Goal: Find contact information: Find contact information

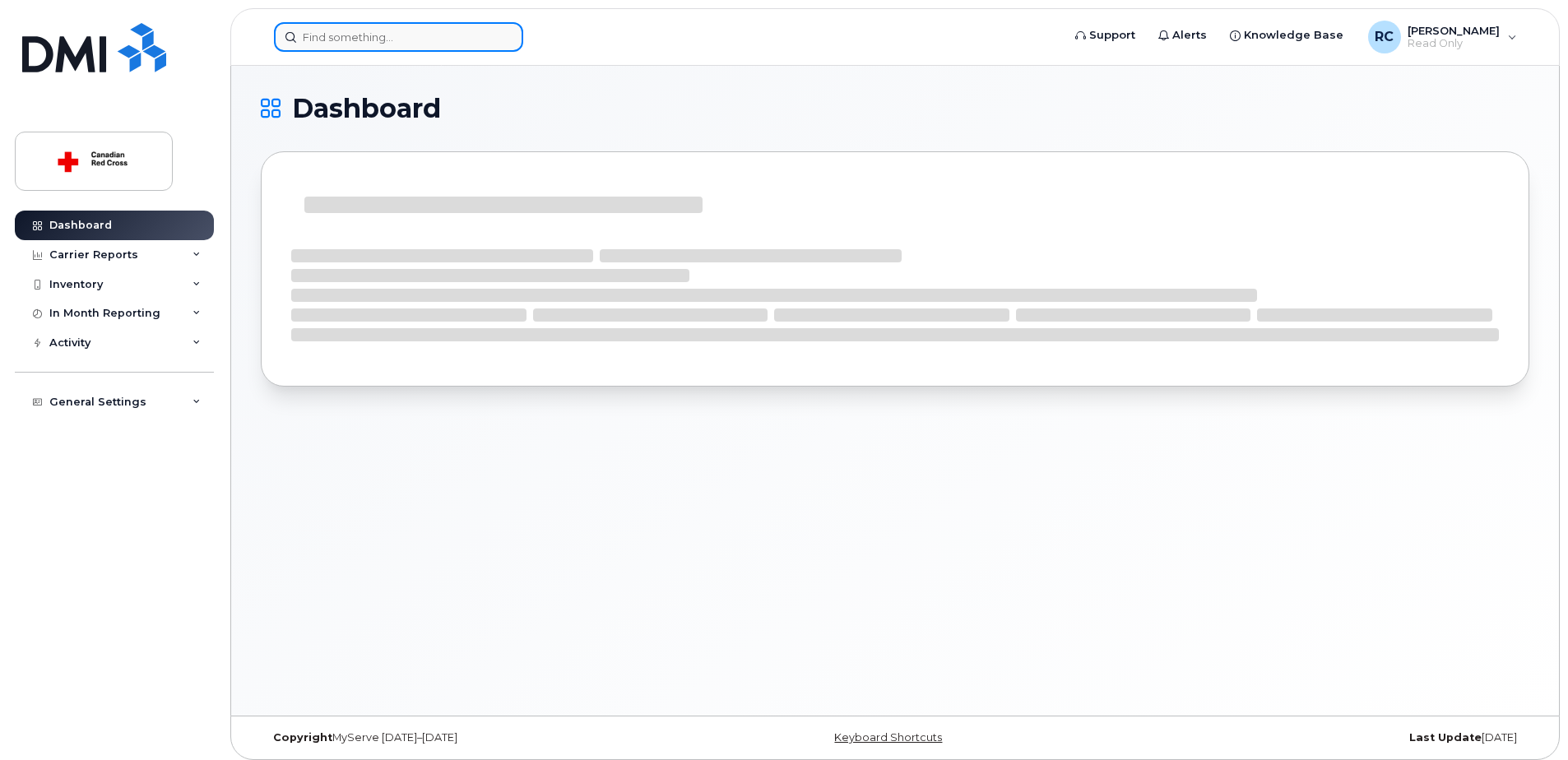
click at [425, 33] on input at bounding box center [399, 37] width 249 height 30
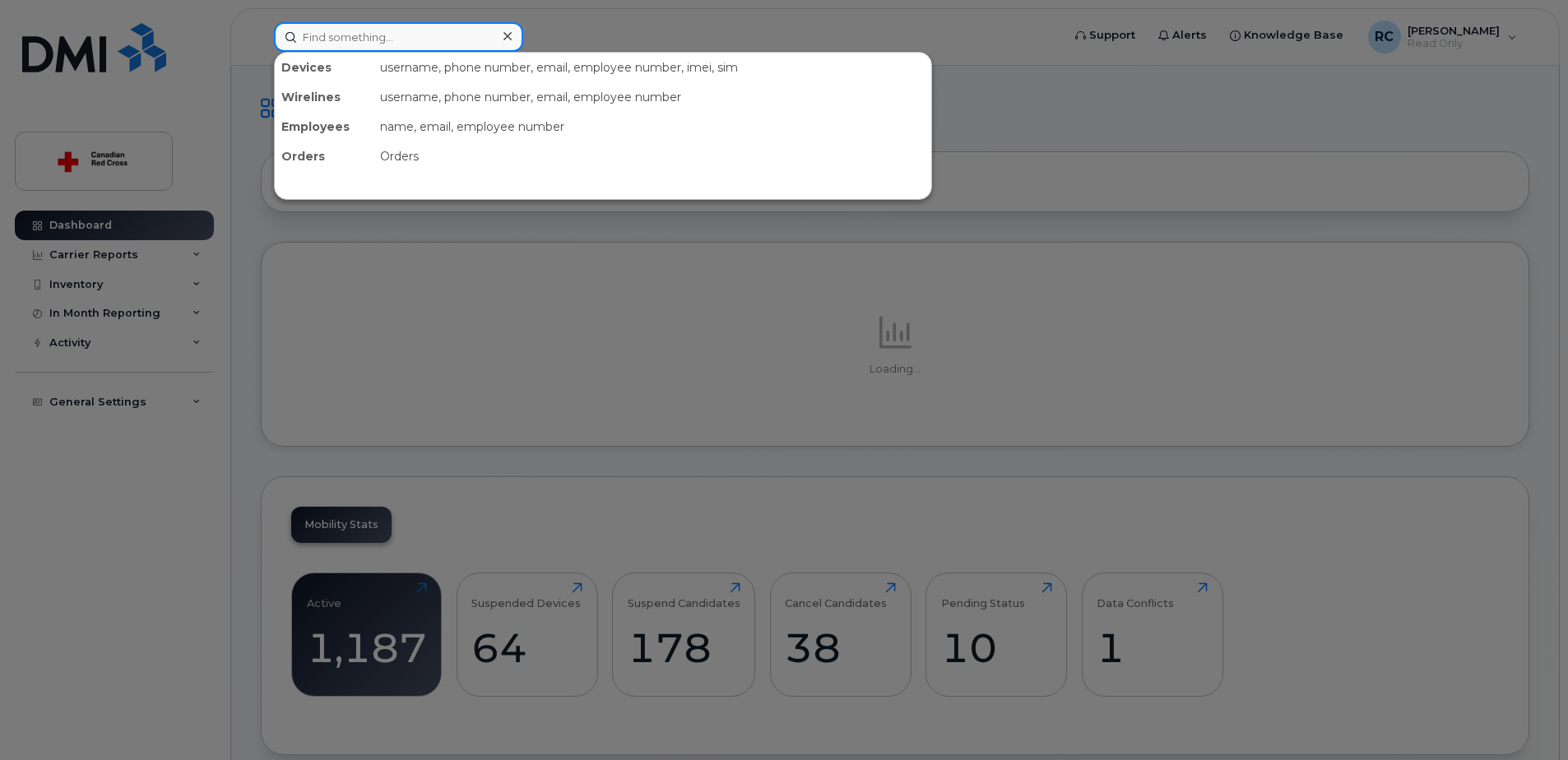
paste input "BOUCHIKHI,SANAA"
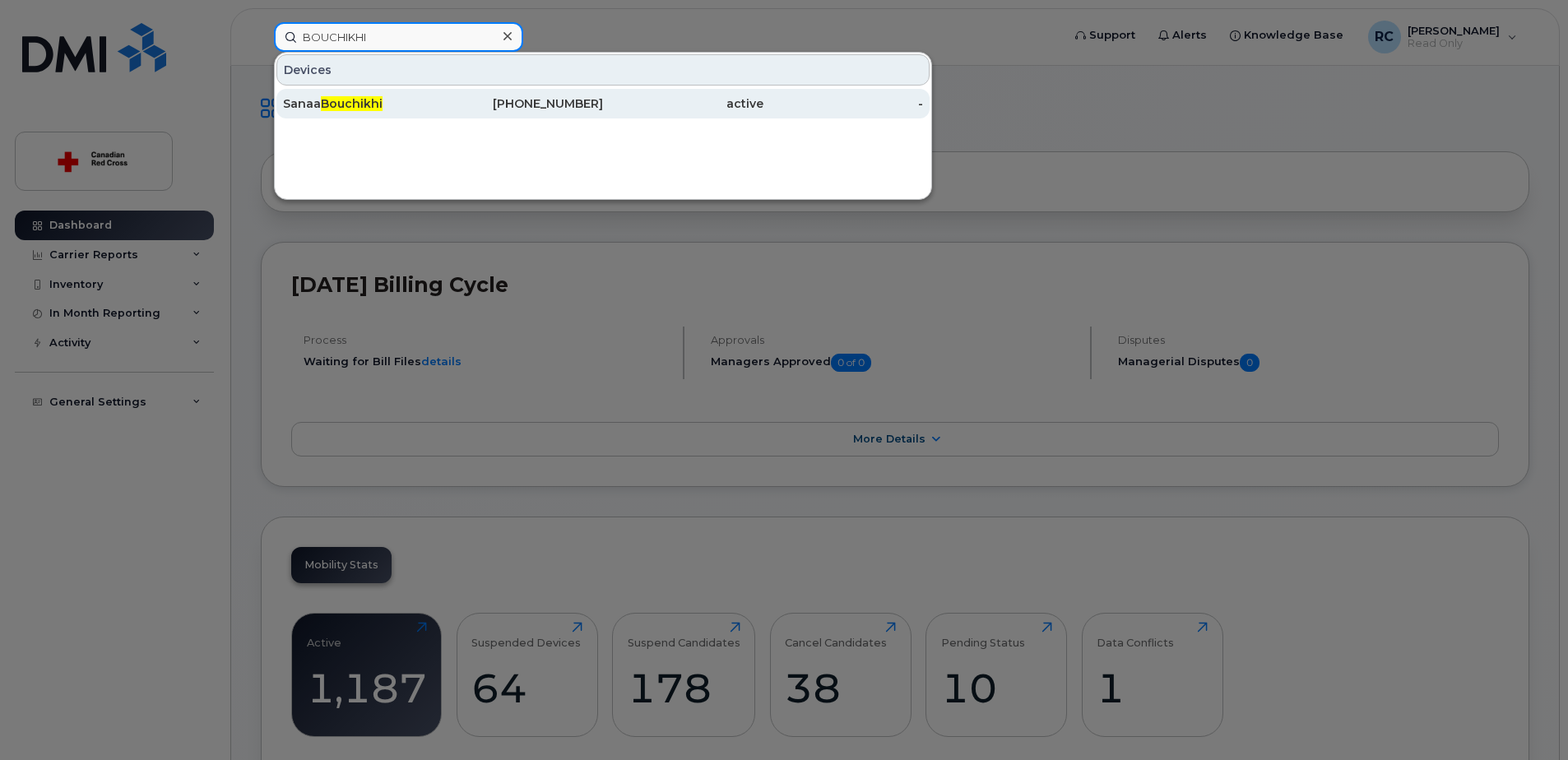
type input "BOUCHIKHI"
click at [347, 101] on span "Bouchikhi" at bounding box center [351, 104] width 61 height 15
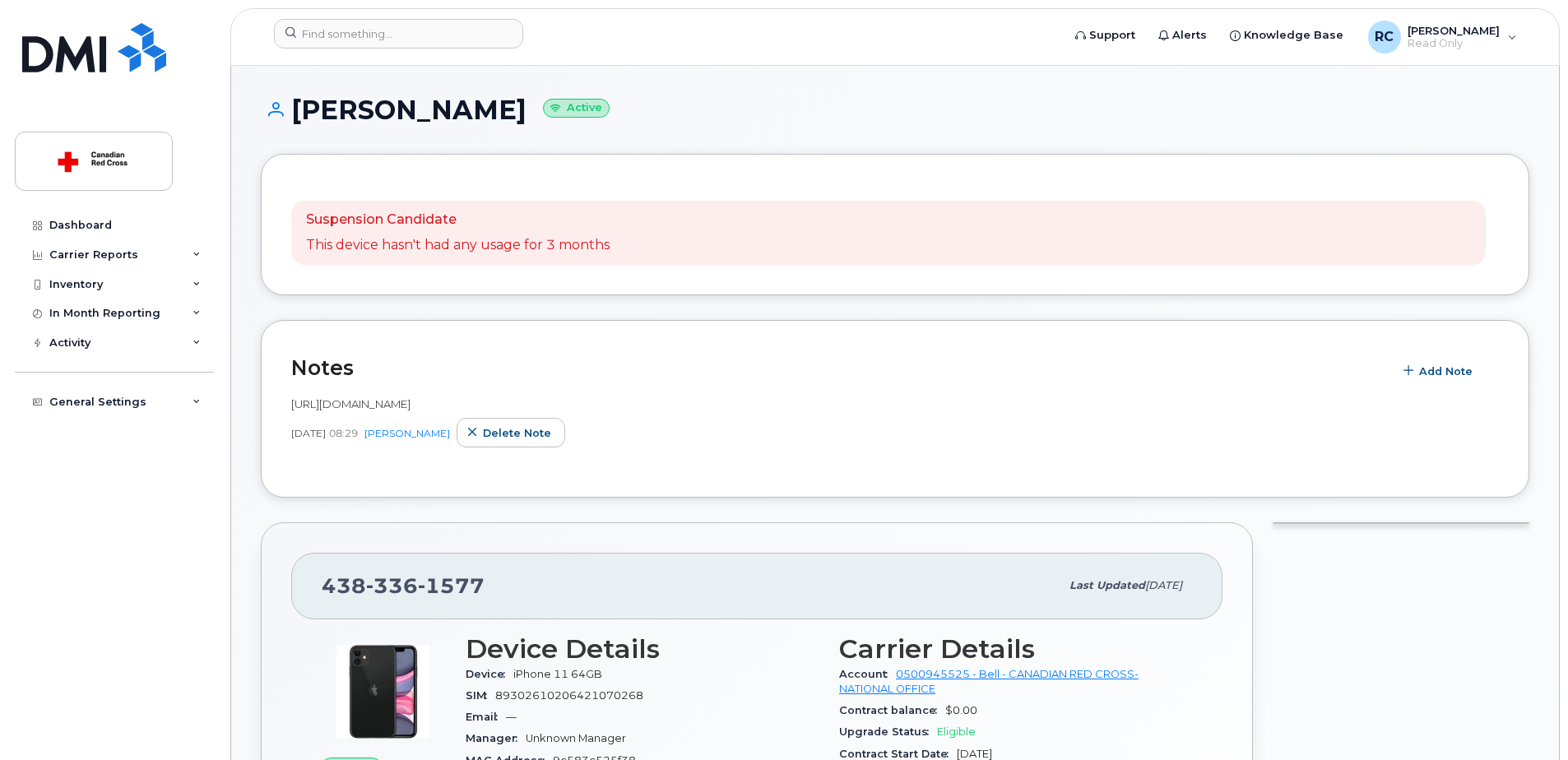
click at [569, 292] on div "Suspension Candidate This device hasn't had any usage for 3 months" at bounding box center [895, 224] width 1269 height 141
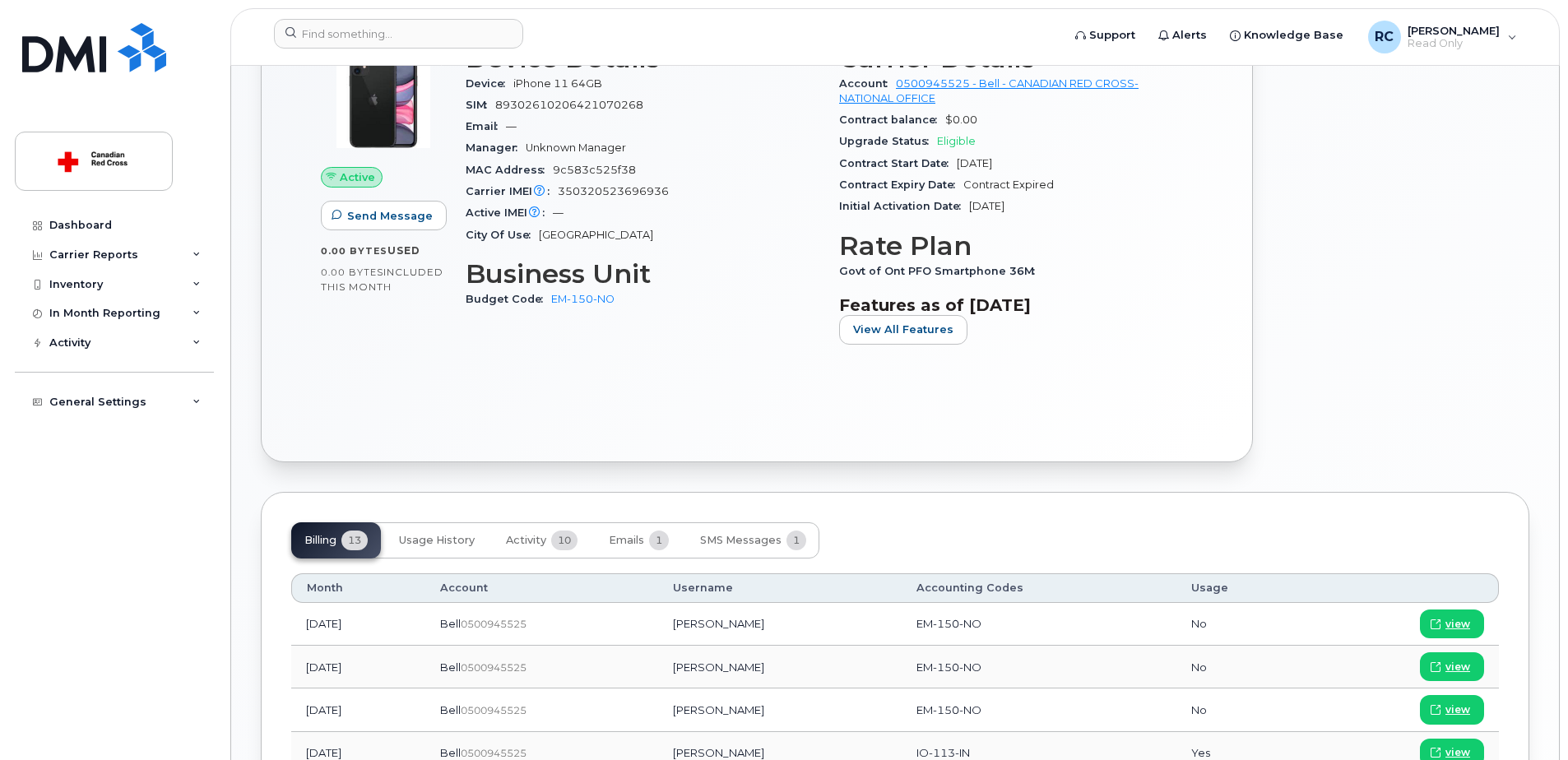
scroll to position [673, 0]
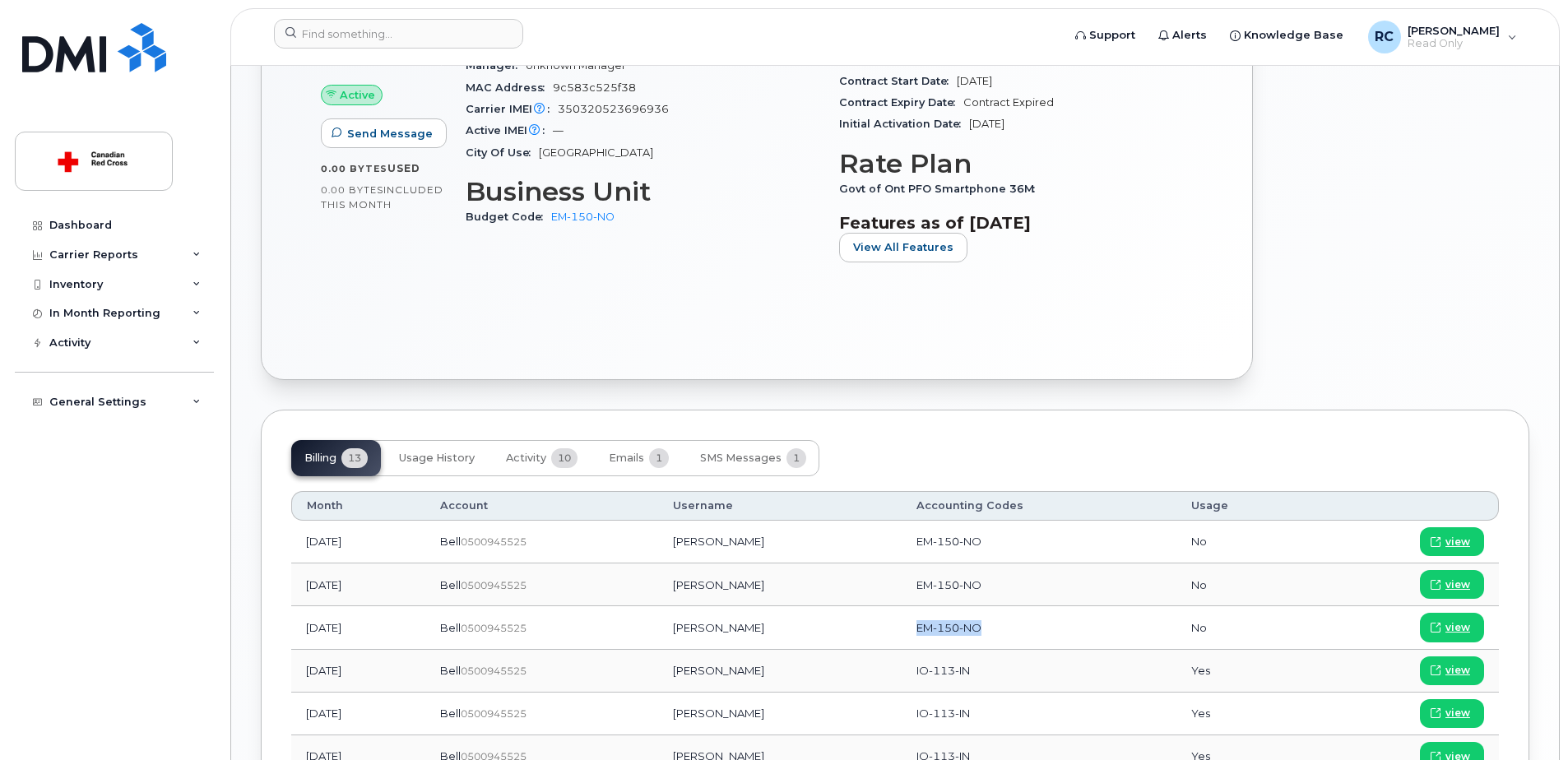
drag, startPoint x: 946, startPoint y: 623, endPoint x: 1015, endPoint y: 625, distance: 69.0
click at [1015, 625] on td "EM-150-NO" at bounding box center [1039, 627] width 275 height 42
drag, startPoint x: 1015, startPoint y: 625, endPoint x: 974, endPoint y: 625, distance: 41.0
click at [974, 625] on span "EM-150-NO" at bounding box center [949, 628] width 65 height 13
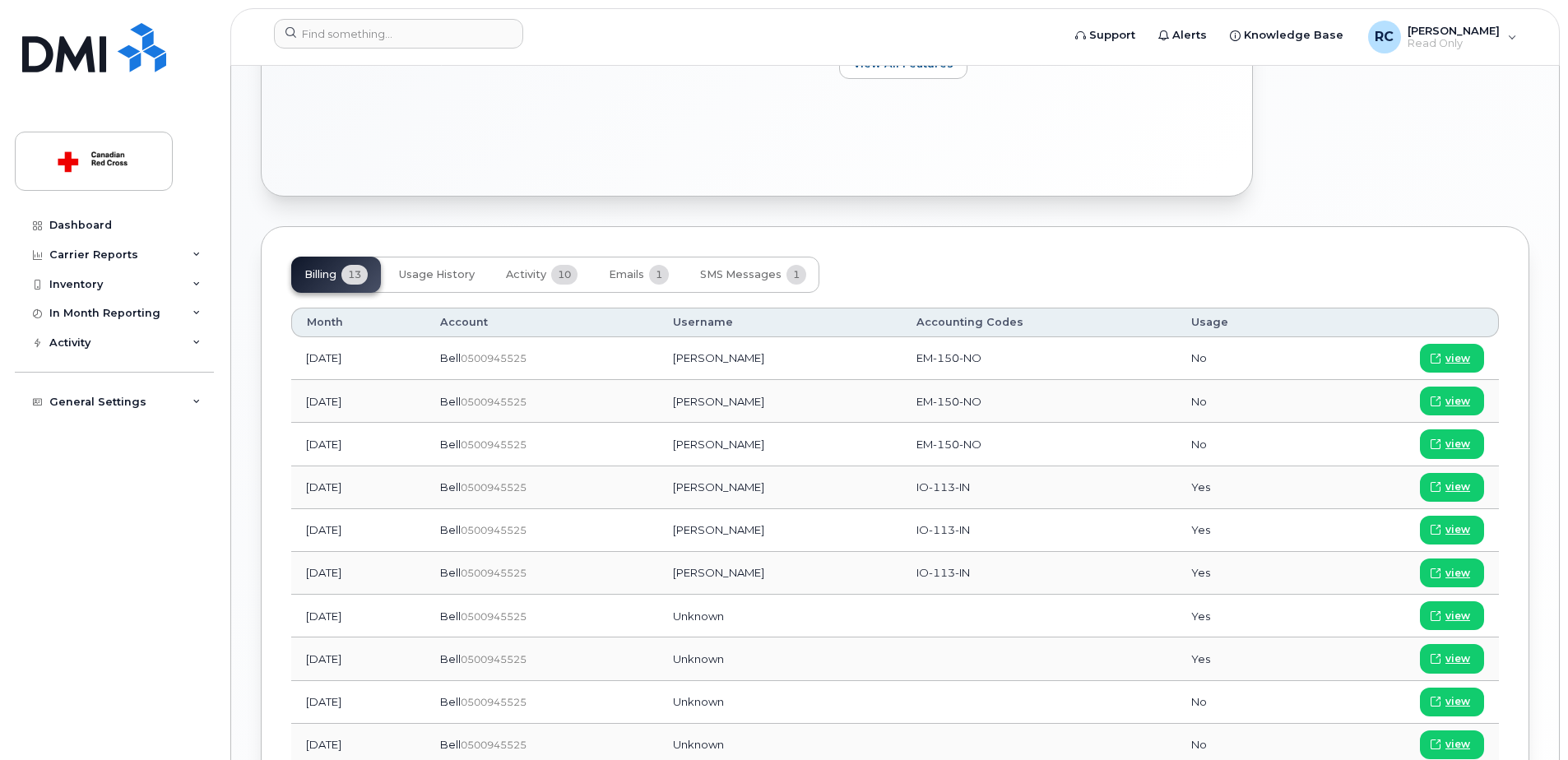
scroll to position [837, 0]
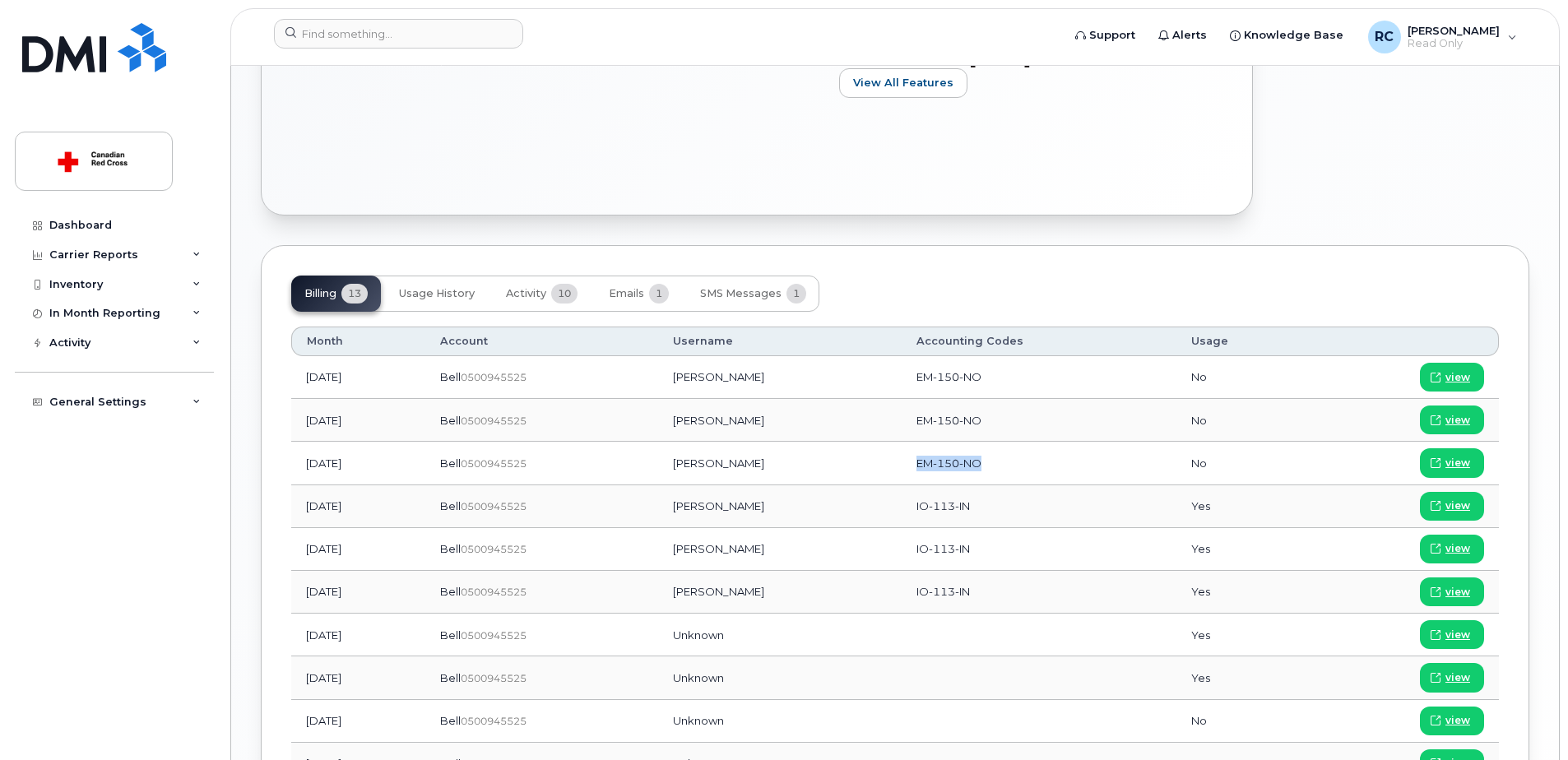
drag, startPoint x: 952, startPoint y: 463, endPoint x: 1021, endPoint y: 459, distance: 69.1
click at [1021, 459] on td "EM-150-NO" at bounding box center [1039, 463] width 275 height 42
drag, startPoint x: 1021, startPoint y: 459, endPoint x: 990, endPoint y: 468, distance: 32.3
click at [981, 468] on span "EM-150-NO" at bounding box center [949, 463] width 65 height 13
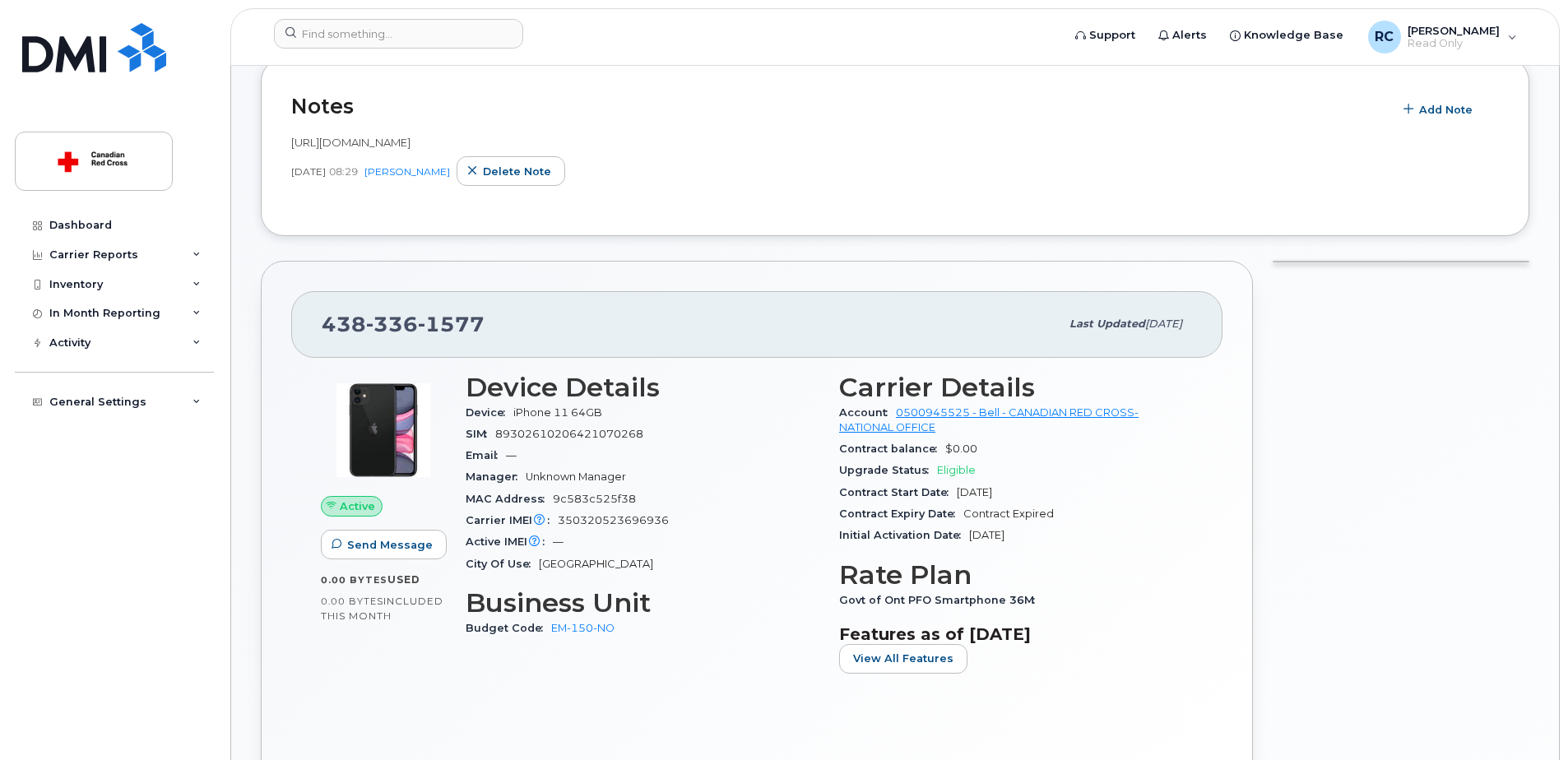
scroll to position [179, 0]
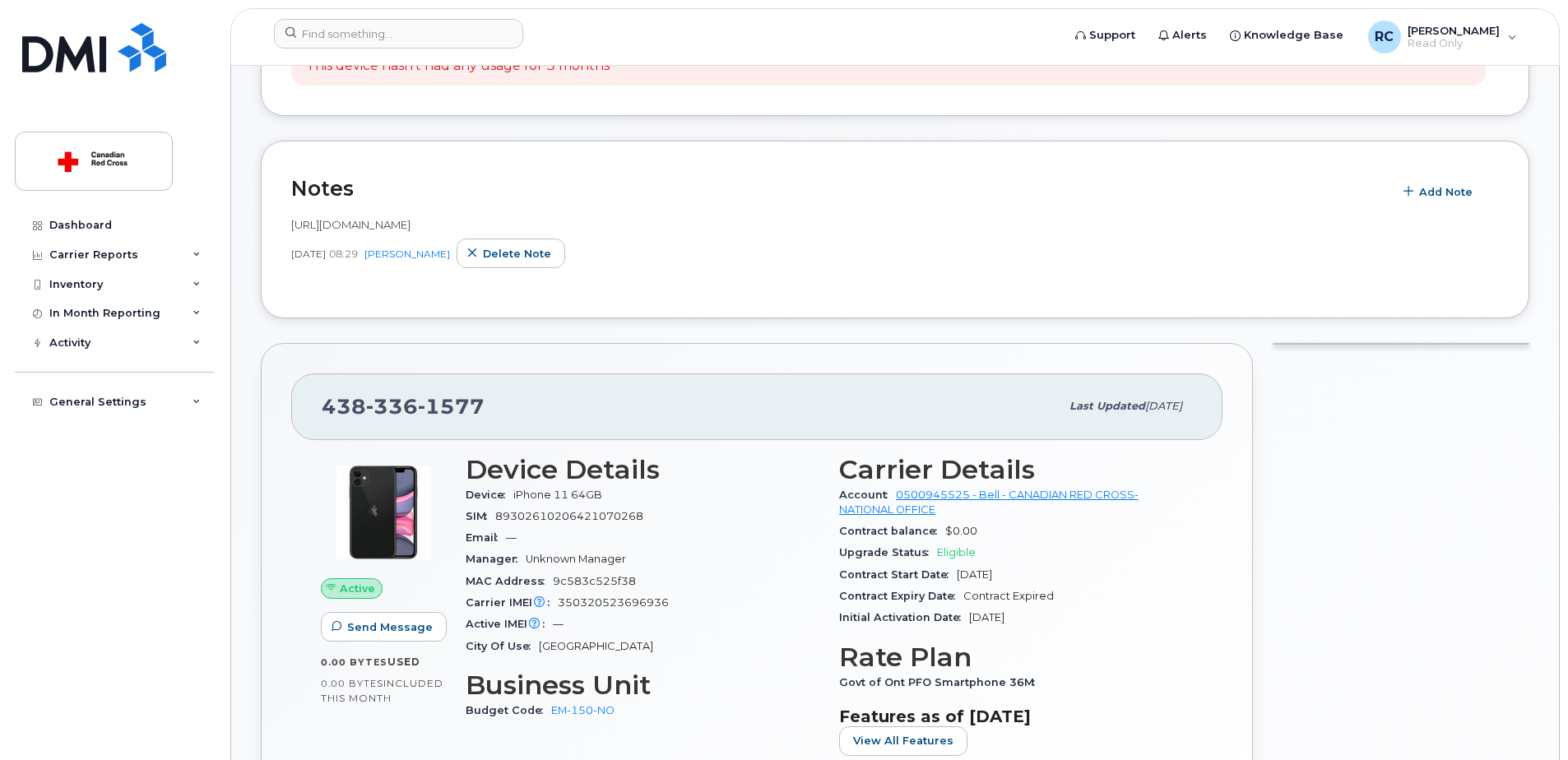
click at [1567, 358] on html "Support Alerts Knowledge Base RC Rishi Chauhan Read Only English Français Sign …" at bounding box center [784, 760] width 1568 height 1879
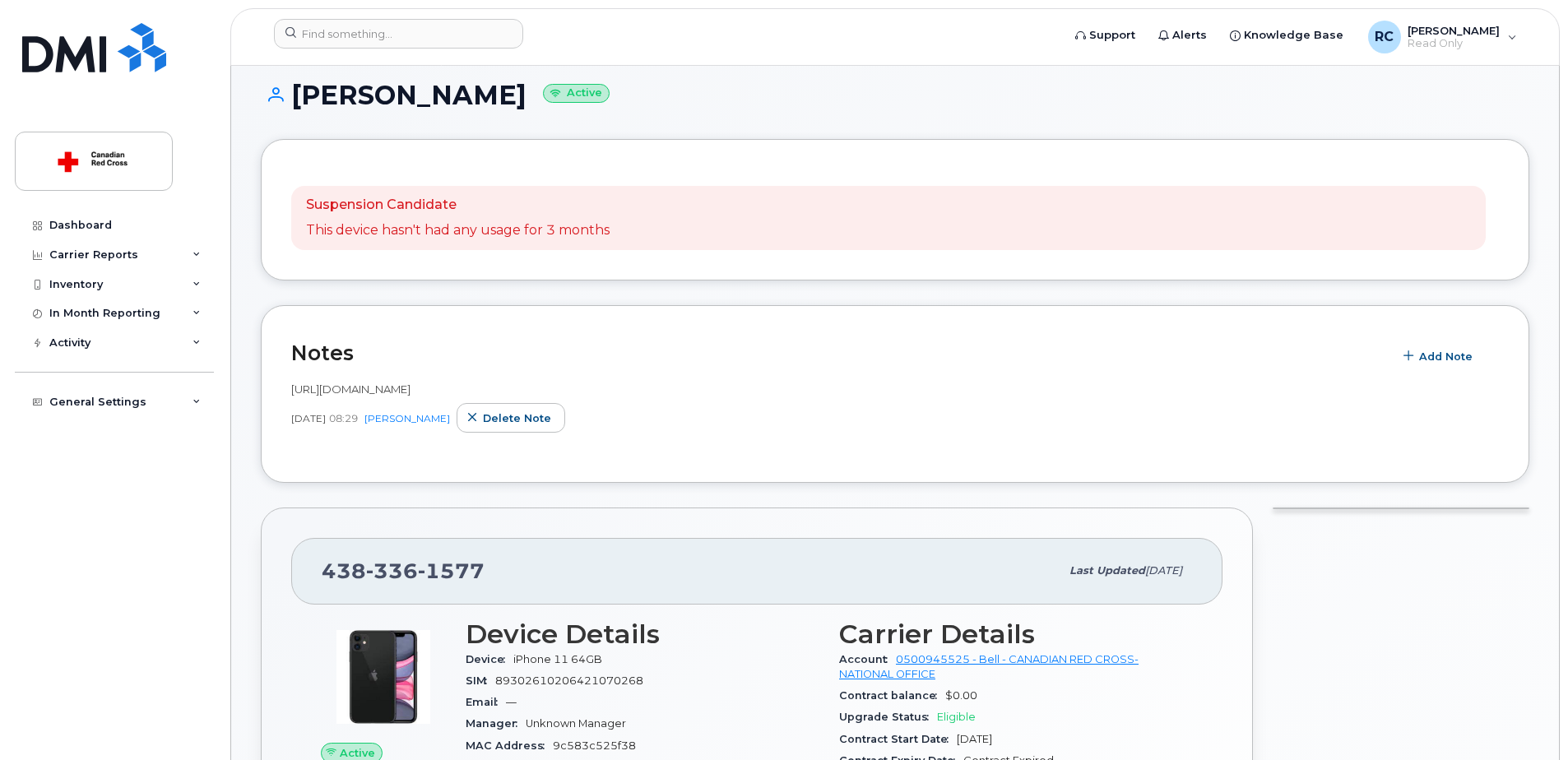
scroll to position [18, 0]
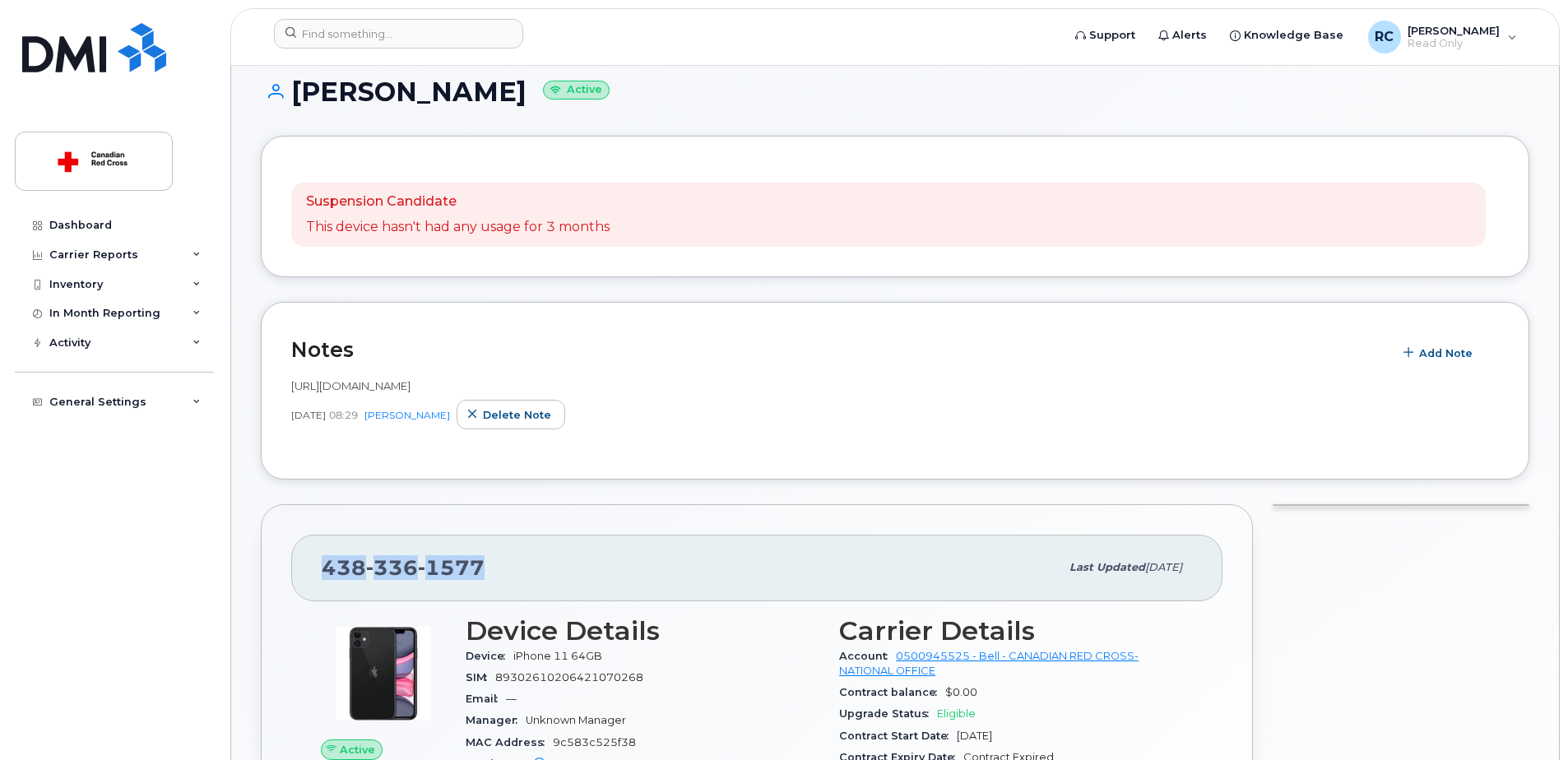
drag, startPoint x: 323, startPoint y: 566, endPoint x: 519, endPoint y: 573, distance: 196.1
click at [519, 573] on div "438 336 1577" at bounding box center [691, 567] width 738 height 35
click at [517, 574] on div "438 336 1577" at bounding box center [691, 567] width 738 height 35
drag, startPoint x: 485, startPoint y: 566, endPoint x: 321, endPoint y: 564, distance: 164.0
click at [321, 564] on div "438 336 1577 Last updated May 22, 2025" at bounding box center [756, 567] width 931 height 66
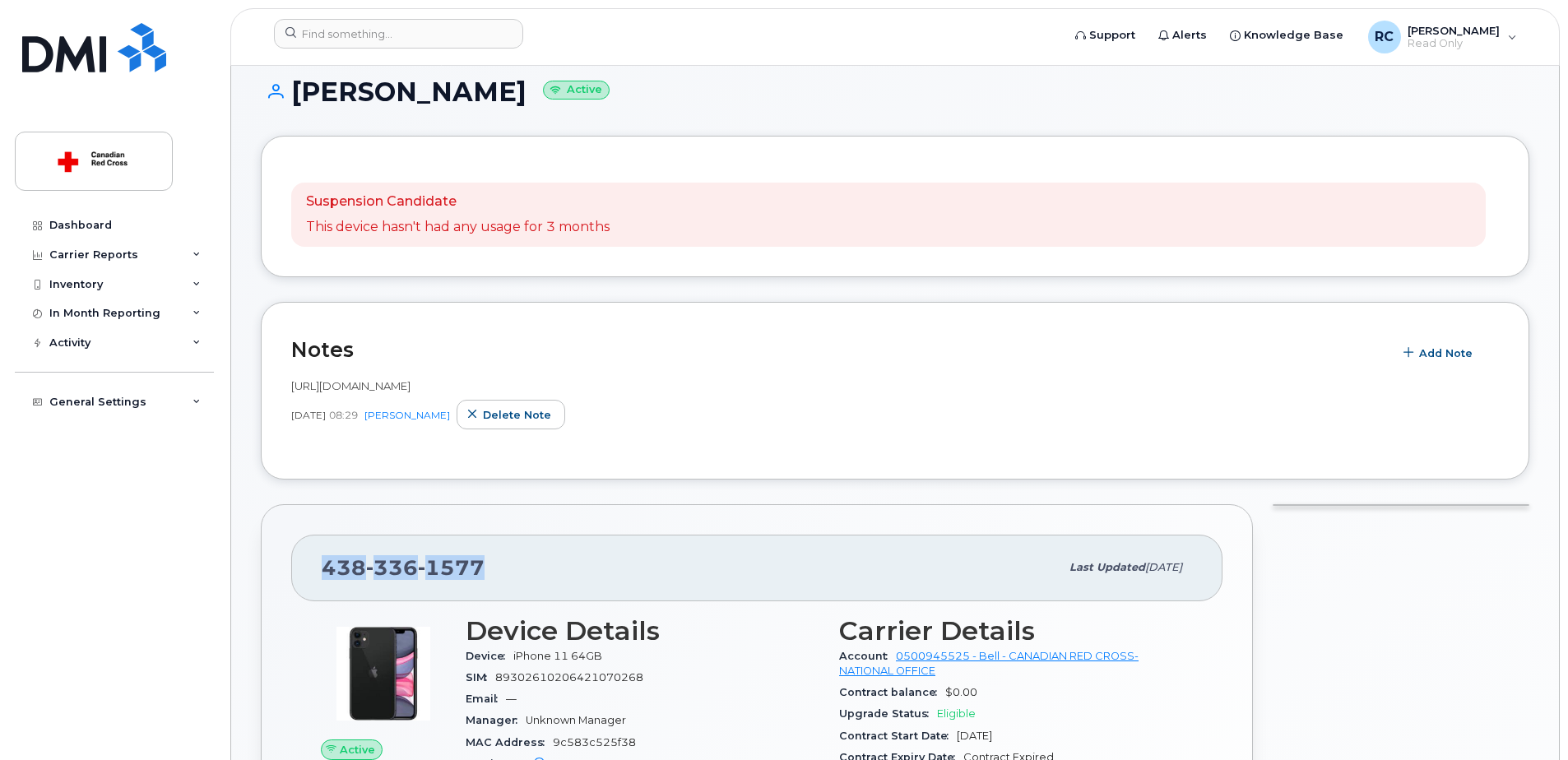
copy span "438 336 1577"
click at [392, 563] on span "336" at bounding box center [392, 567] width 52 height 25
drag, startPoint x: 479, startPoint y: 569, endPoint x: 327, endPoint y: 582, distance: 152.6
click at [327, 582] on div "438 336 1577" at bounding box center [691, 567] width 738 height 35
copy span "438 336 1577"
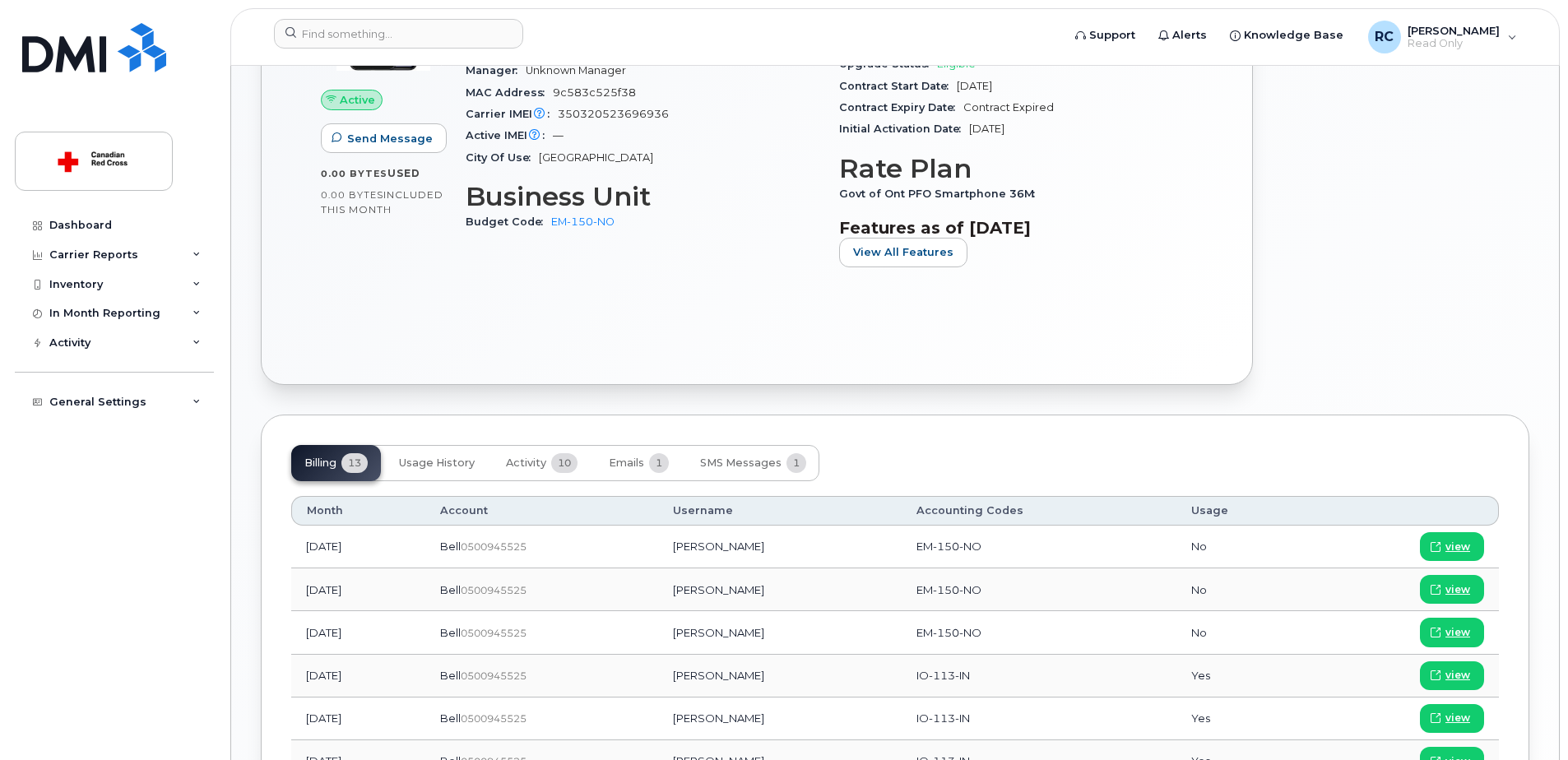
scroll to position [841, 0]
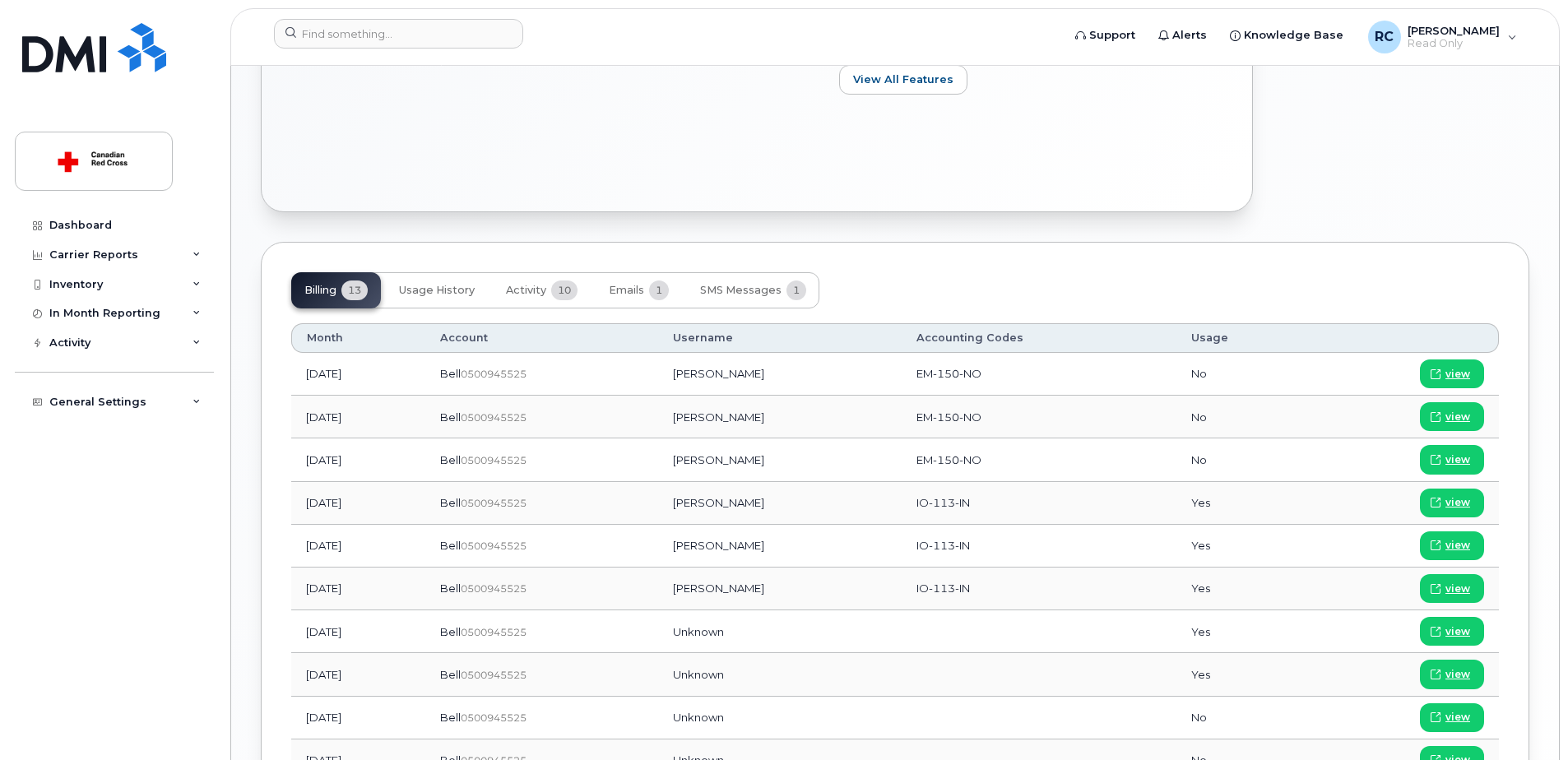
drag, startPoint x: 569, startPoint y: 372, endPoint x: 472, endPoint y: 370, distance: 97.0
click at [472, 370] on td "Bell  0500945525" at bounding box center [542, 374] width 233 height 42
copy div "Bell  0500945525"
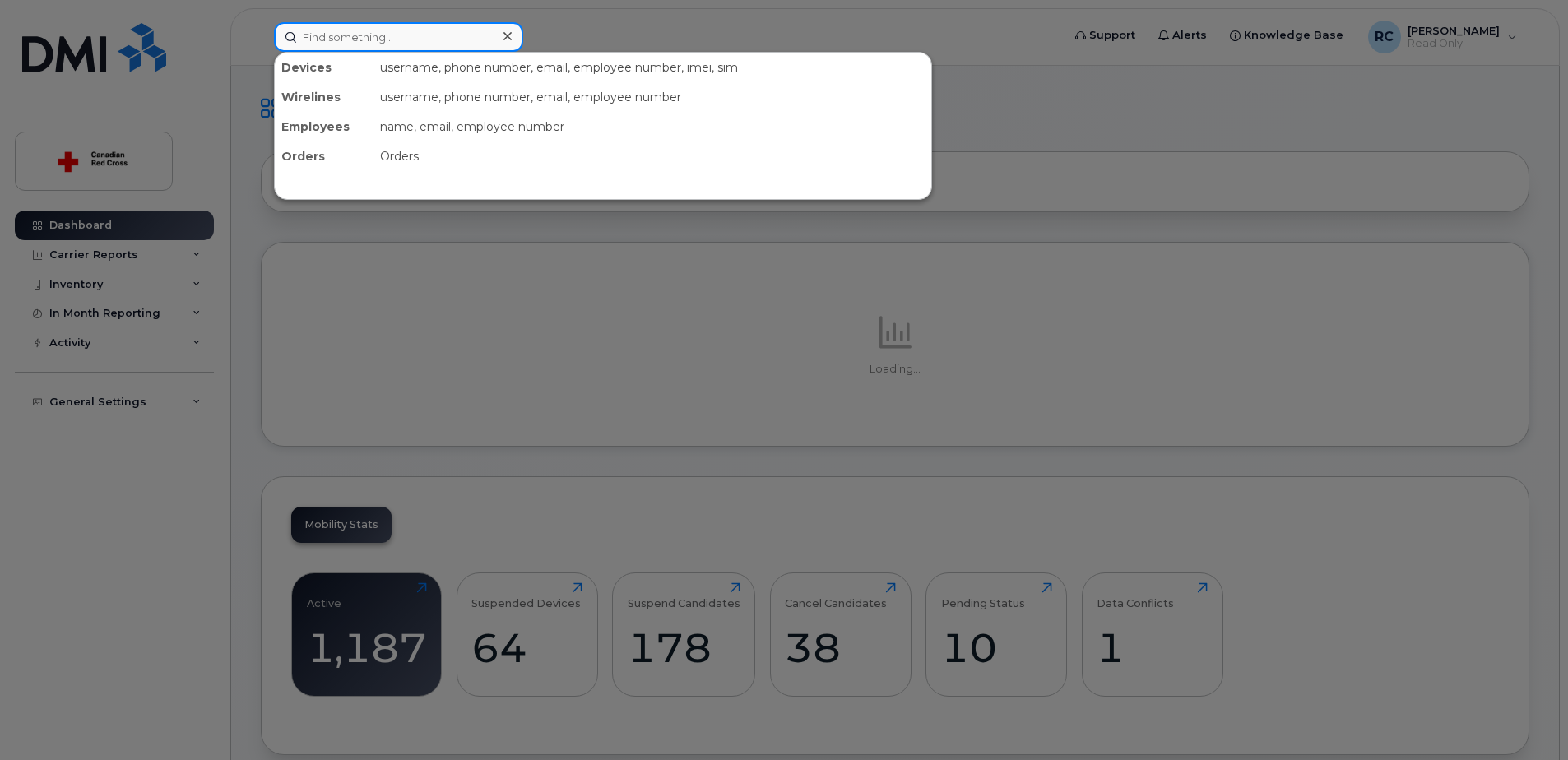
click at [353, 34] on input at bounding box center [399, 37] width 249 height 30
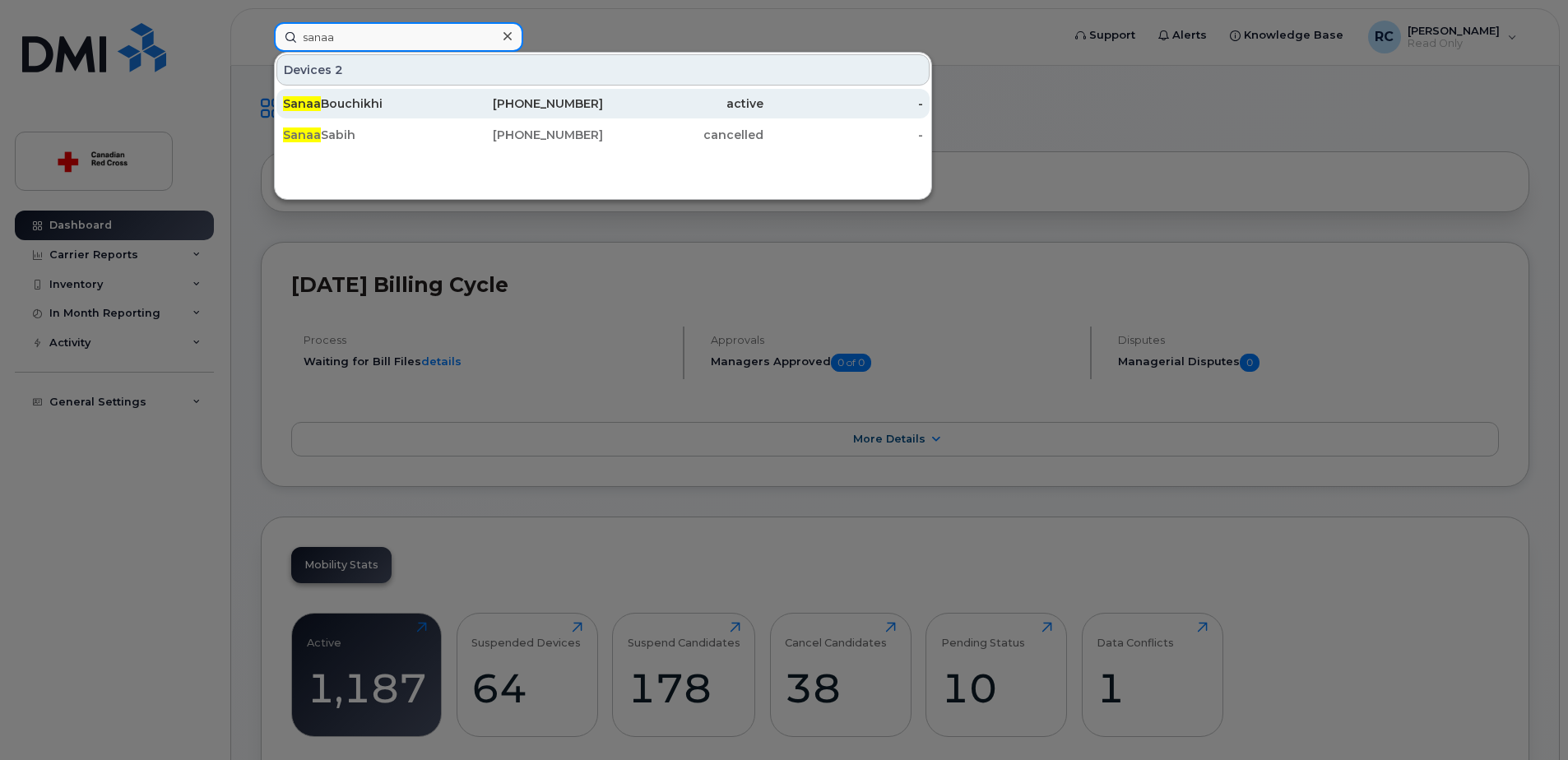
type input "sanaa"
click at [356, 102] on div "[PERSON_NAME]" at bounding box center [363, 104] width 160 height 17
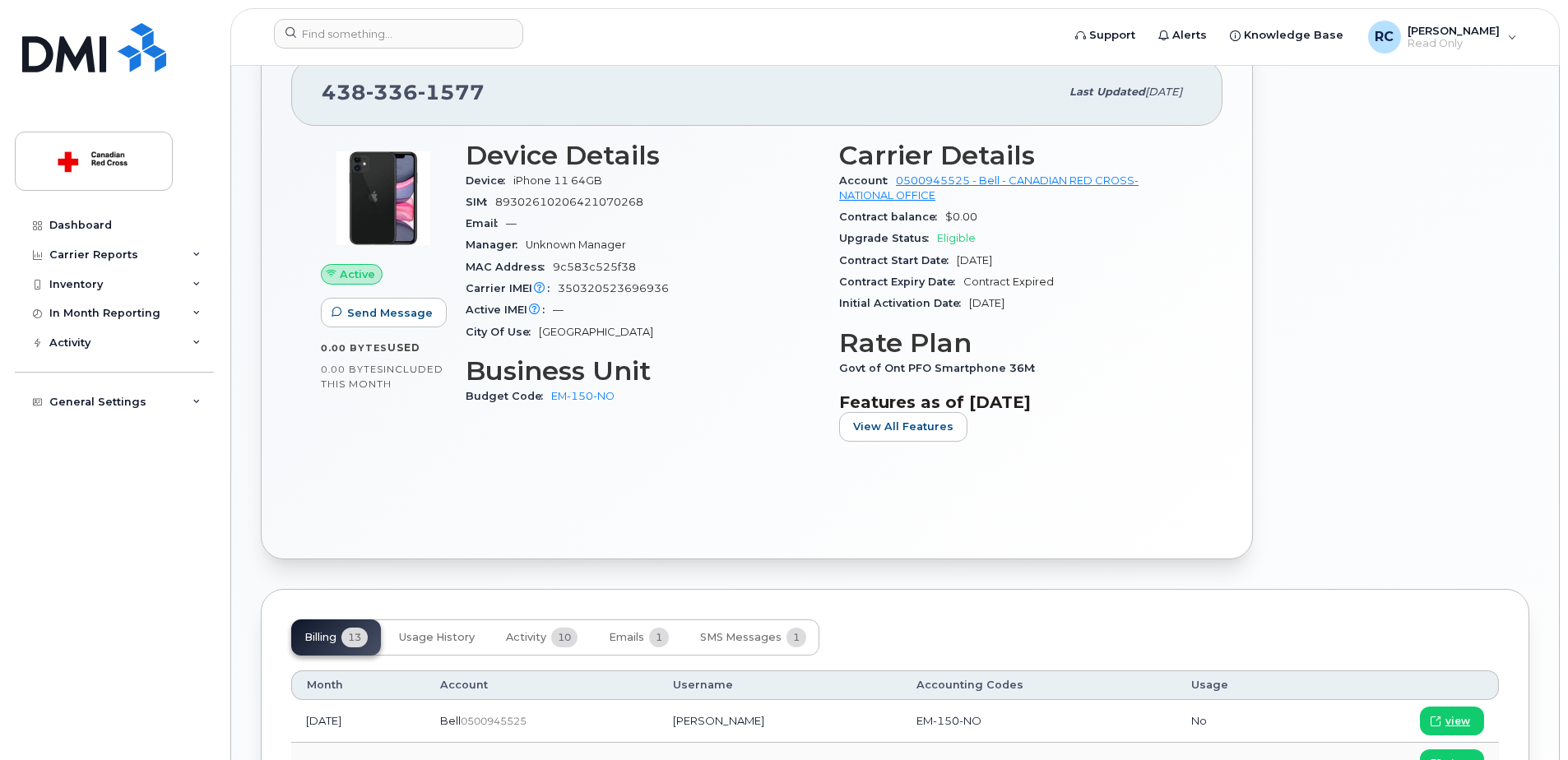
scroll to position [905, 0]
